Goal: Use online tool/utility: Utilize a website feature to perform a specific function

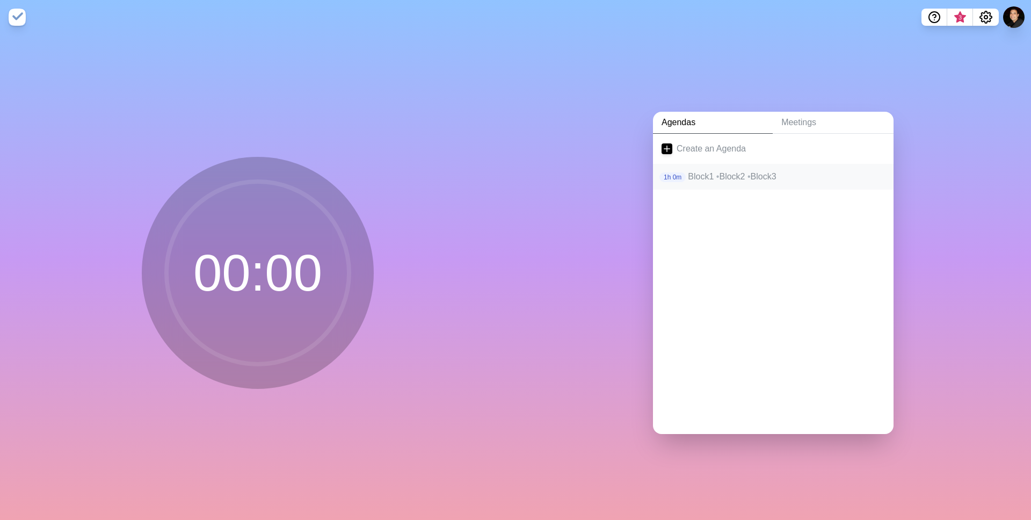
click at [746, 178] on p "Block1 • Block2 • Block3" at bounding box center [786, 176] width 197 height 13
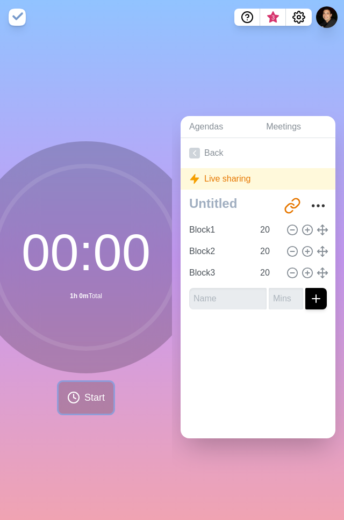
click at [90, 397] on span "Start" at bounding box center [94, 397] width 20 height 14
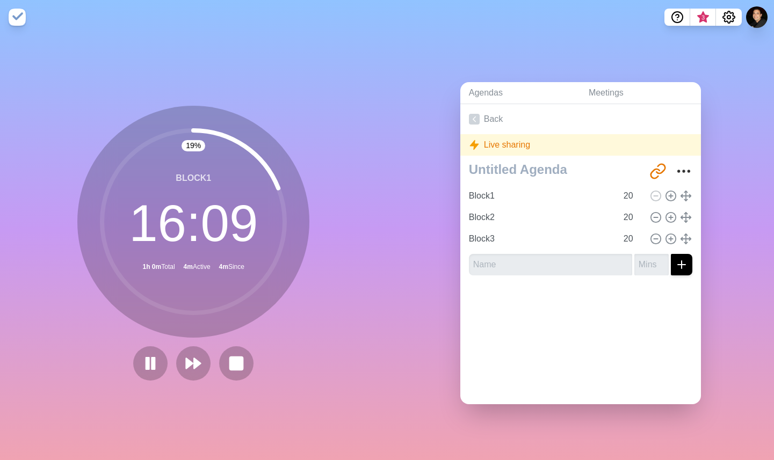
click at [387, 169] on div "Agendas Meetings Back Live sharing http://timeblocks.co/6qkMFWOd9DPECJz0MF9k Bl…" at bounding box center [580, 247] width 387 height 426
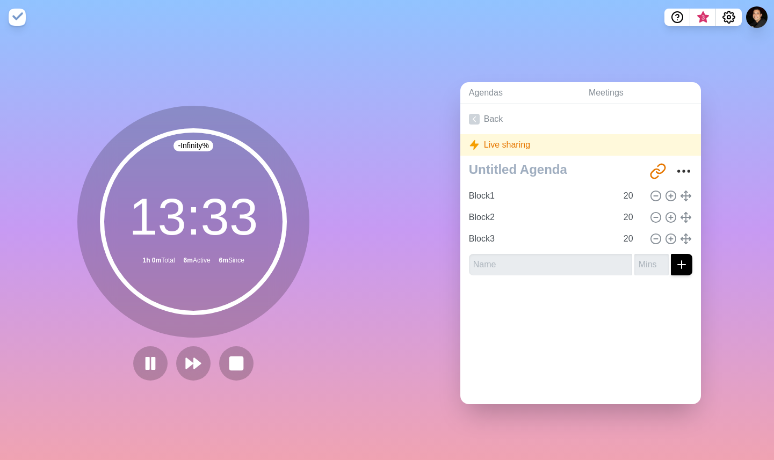
click at [506, 145] on div "Live sharing" at bounding box center [580, 144] width 241 height 21
click at [476, 143] on icon at bounding box center [474, 145] width 11 height 11
click at [592, 142] on div "Live sharing" at bounding box center [580, 144] width 241 height 21
click at [514, 139] on div "Live sharing" at bounding box center [580, 144] width 241 height 21
click at [507, 141] on div "Live sharing" at bounding box center [580, 144] width 241 height 21
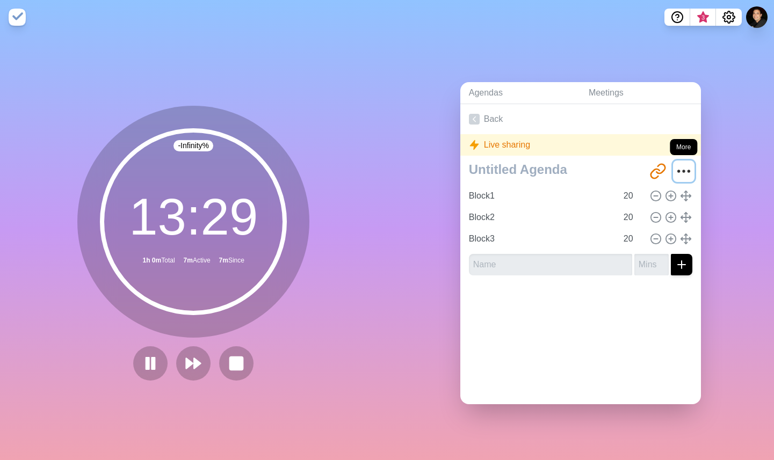
click at [679, 171] on circle "More" at bounding box center [679, 172] width 2 height 2
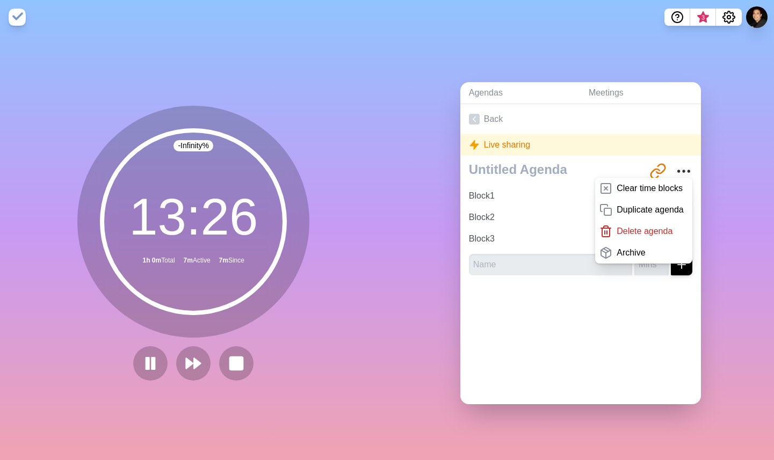
click at [400, 158] on div "Agendas Meetings Back Live sharing http://timeblocks.co/6qkMFWOd9DPECJz0MF9k Cl…" at bounding box center [580, 247] width 387 height 426
click at [725, 19] on icon "Settings" at bounding box center [728, 17] width 13 height 13
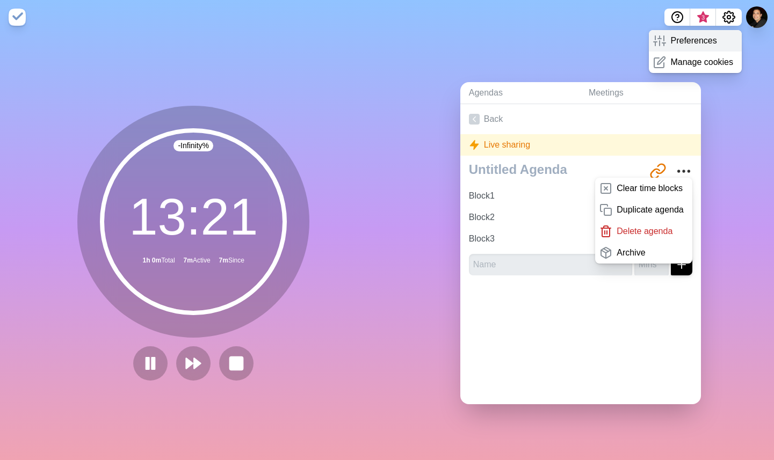
click at [689, 42] on p "Preferences" at bounding box center [693, 40] width 46 height 13
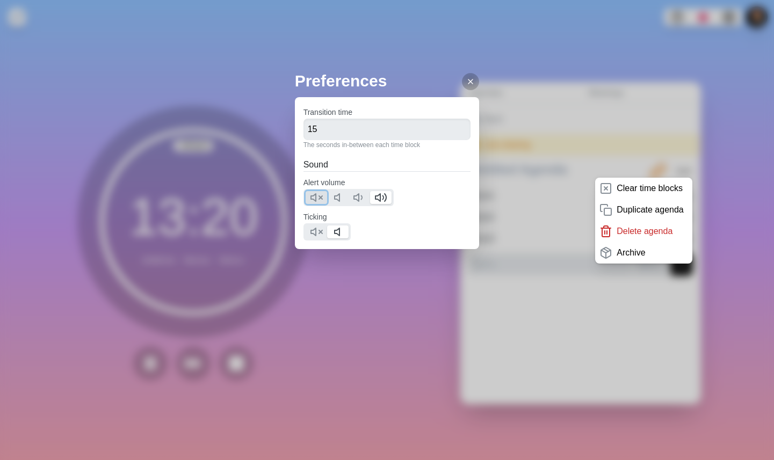
click at [315, 195] on icon at bounding box center [316, 197] width 13 height 13
click at [315, 230] on polygon at bounding box center [313, 232] width 5 height 8
click at [339, 198] on polygon at bounding box center [337, 198] width 5 height 8
click at [469, 78] on icon at bounding box center [470, 81] width 9 height 9
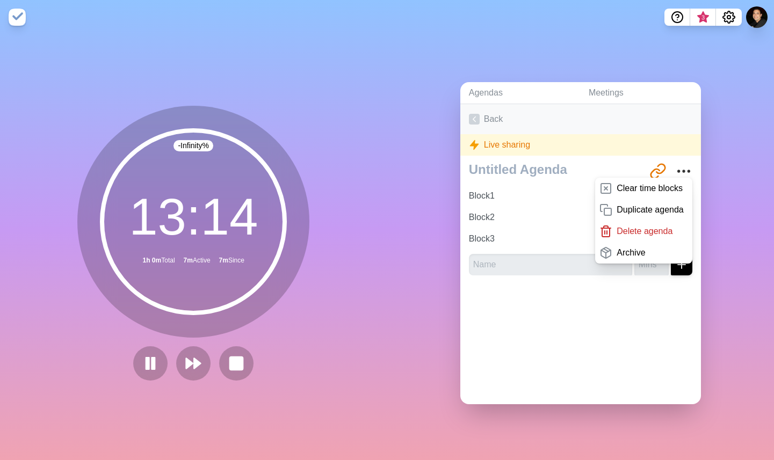
click at [462, 125] on link "Back" at bounding box center [580, 119] width 241 height 30
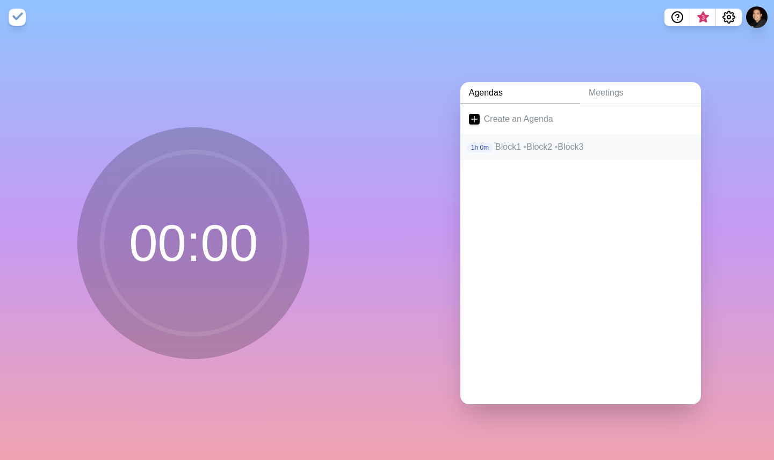
click at [512, 151] on p "Block1 • Block2 • Block3" at bounding box center [593, 147] width 197 height 13
click at [509, 146] on p "Block1 • Block2 • Block3" at bounding box center [593, 147] width 197 height 13
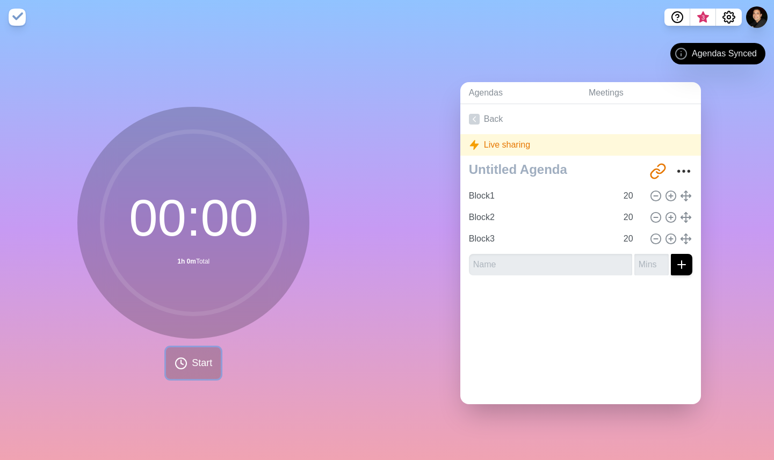
click at [201, 368] on span "Start" at bounding box center [202, 363] width 20 height 14
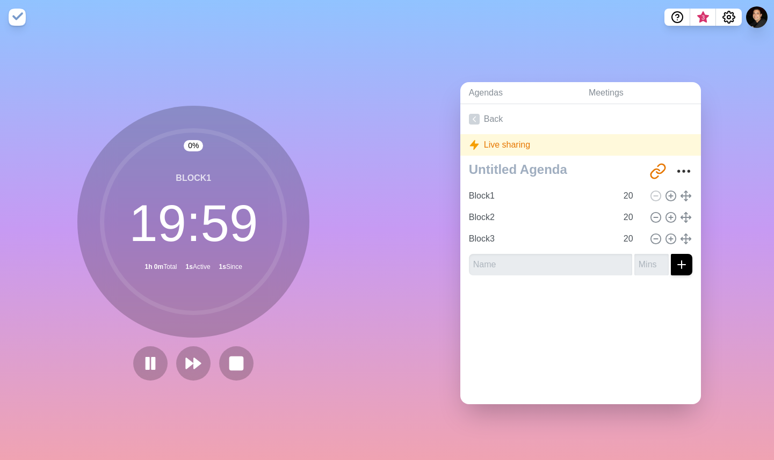
click at [190, 217] on circle at bounding box center [193, 221] width 183 height 183
click at [233, 363] on rect at bounding box center [236, 363] width 13 height 13
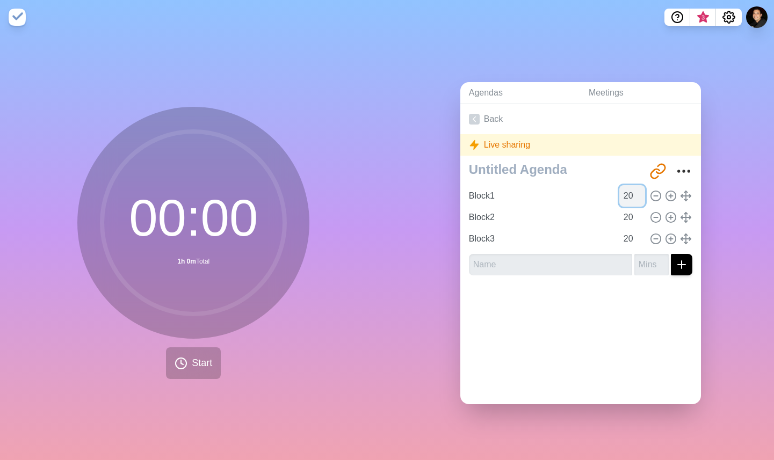
click at [627, 197] on input "20" at bounding box center [632, 195] width 26 height 21
type input "7"
click at [207, 361] on span "Start" at bounding box center [202, 363] width 20 height 14
